Goal: Find specific page/section: Find specific page/section

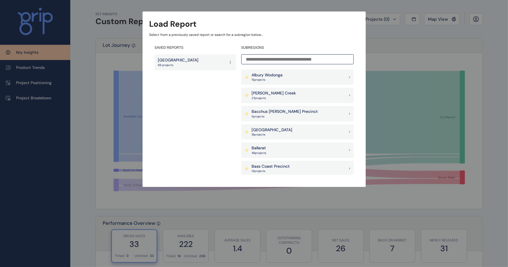
click at [273, 58] on input at bounding box center [297, 59] width 112 height 10
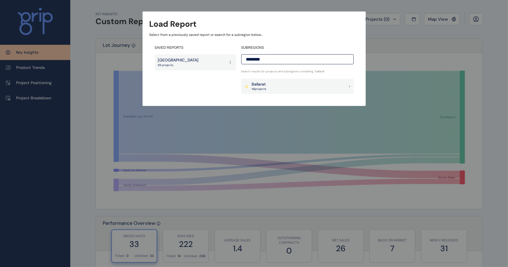
type input "********"
click at [266, 83] on p "Ballarat" at bounding box center [259, 84] width 15 height 6
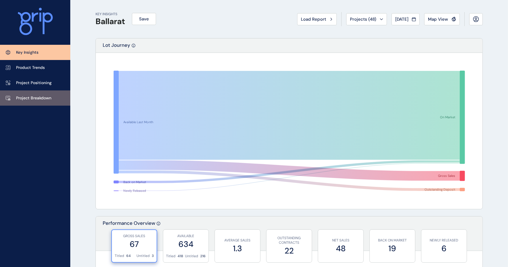
click at [26, 97] on p "Project Breakdown" at bounding box center [33, 98] width 35 height 6
